Goal: Find specific page/section: Find specific page/section

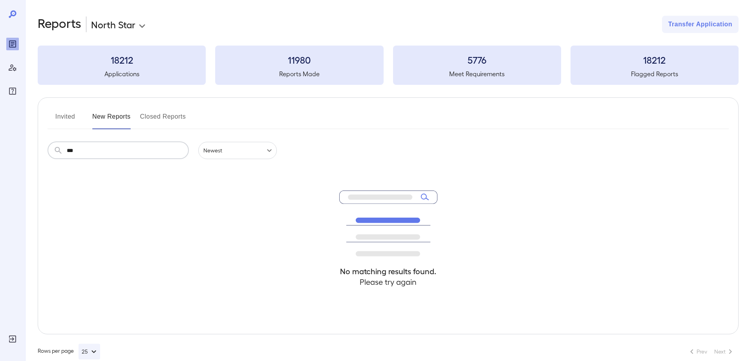
click at [67, 119] on button "Invited" at bounding box center [65, 119] width 35 height 19
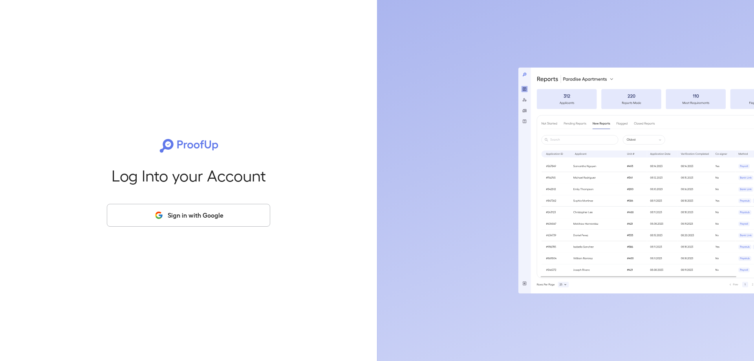
click at [187, 222] on button "Sign in with Google" at bounding box center [188, 215] width 163 height 23
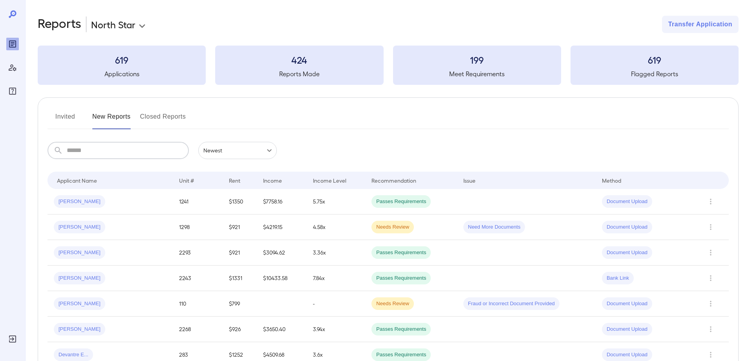
click at [149, 156] on input "text" at bounding box center [128, 150] width 122 height 17
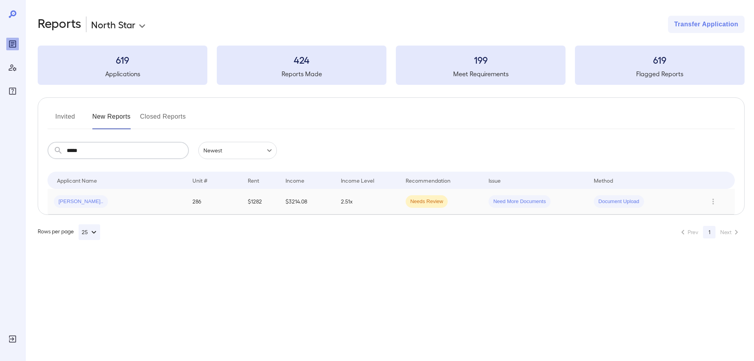
type input "*****"
click at [361, 203] on td "2.51x" at bounding box center [367, 202] width 65 height 26
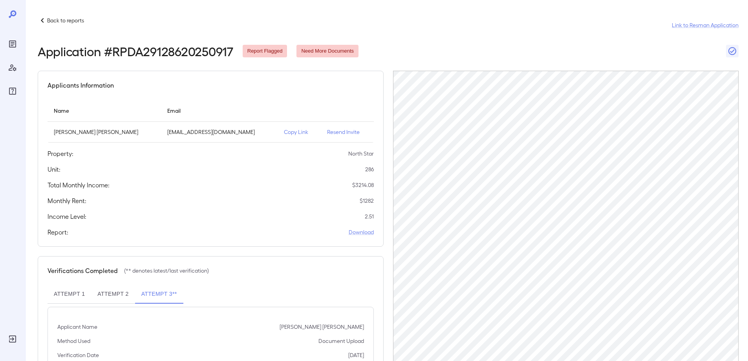
click at [284, 133] on p "Copy Link" at bounding box center [299, 132] width 31 height 8
